Goal: Transaction & Acquisition: Book appointment/travel/reservation

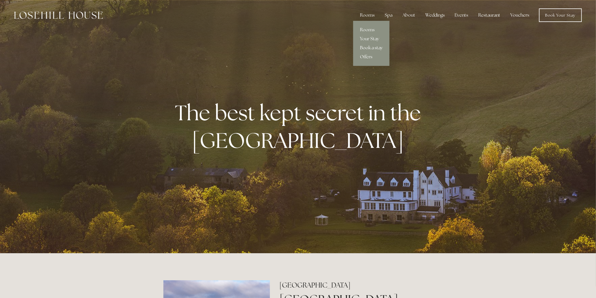
click at [370, 49] on link "Book a stay" at bounding box center [371, 47] width 36 height 9
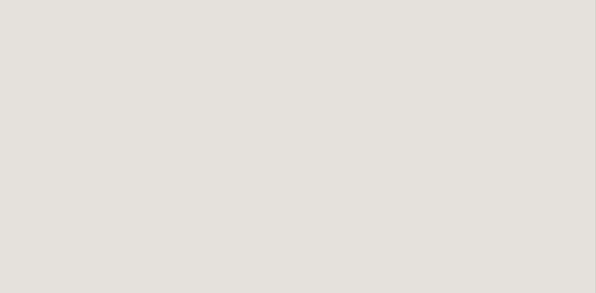
scroll to position [125, 0]
